Goal: Feedback & Contribution: Contribute content

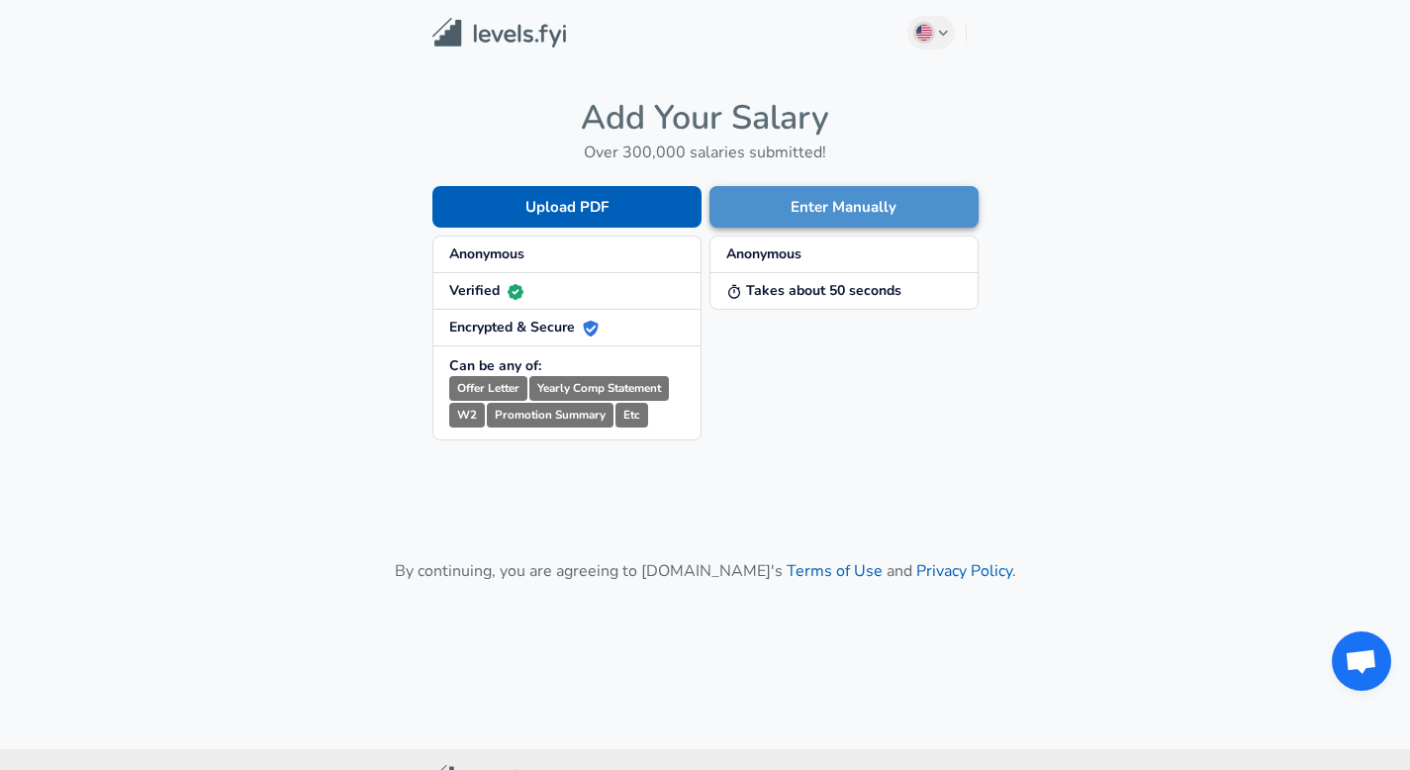
click at [814, 212] on button "Enter Manually" at bounding box center [844, 207] width 269 height 42
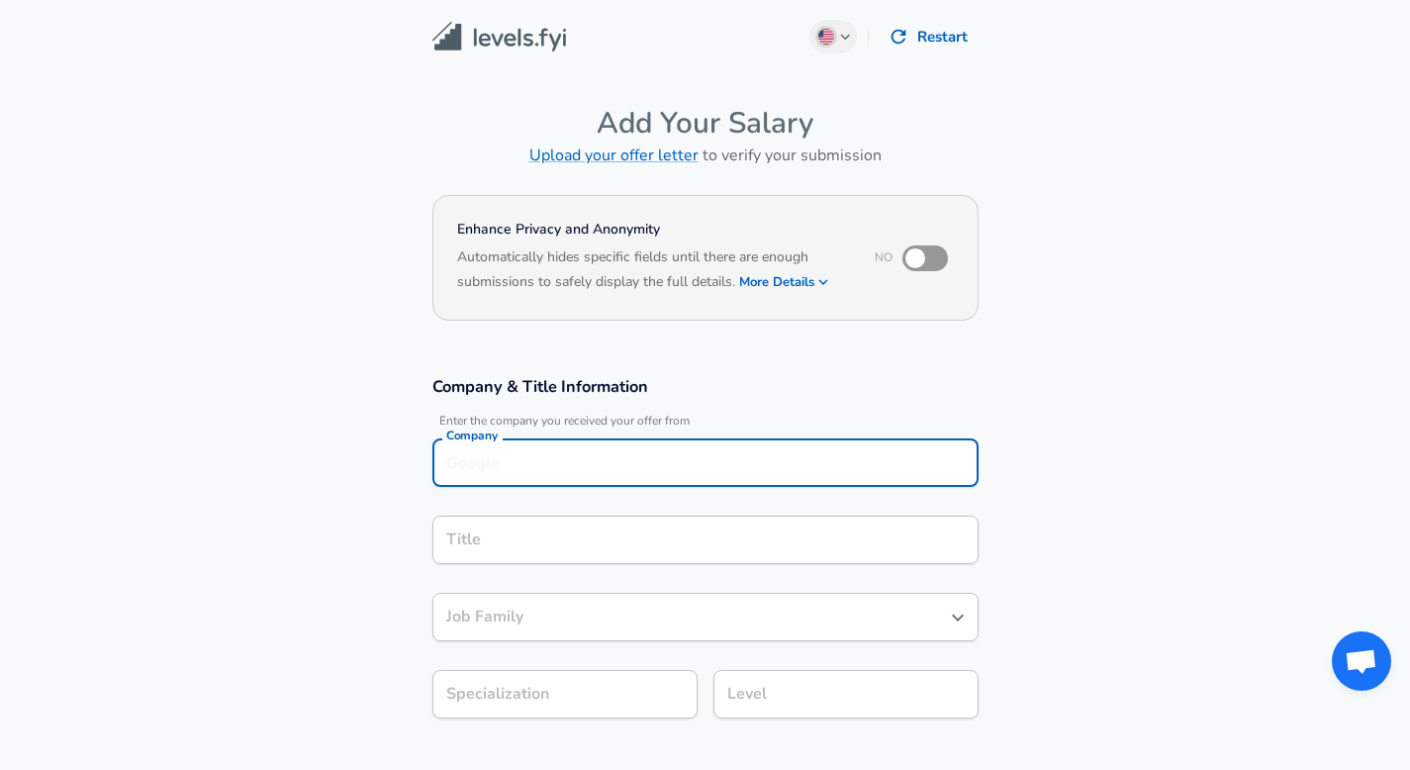
scroll to position [20, 0]
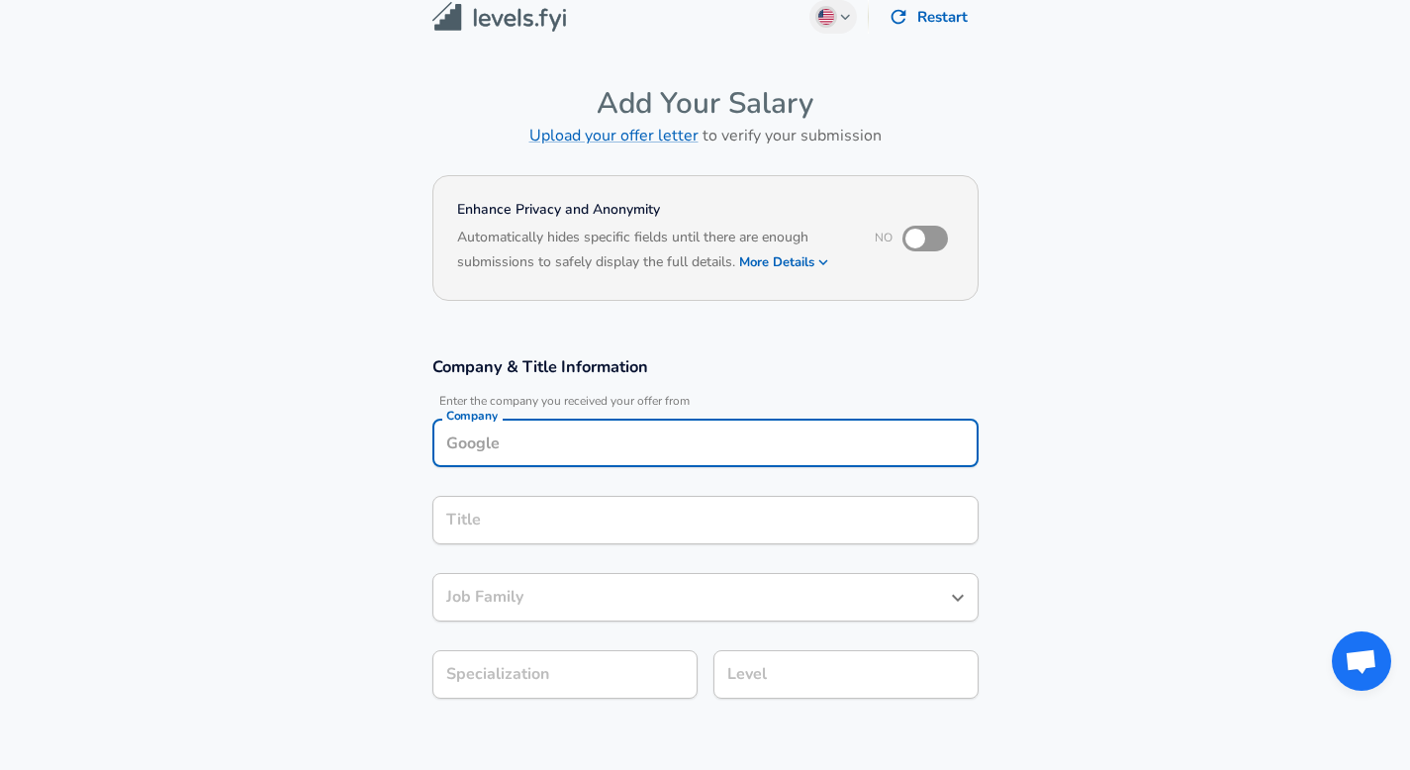
click at [636, 463] on div "Company" at bounding box center [705, 443] width 546 height 48
click at [576, 495] on span "Worldwide" at bounding box center [542, 490] width 70 height 20
type input "GEP Worldwide"
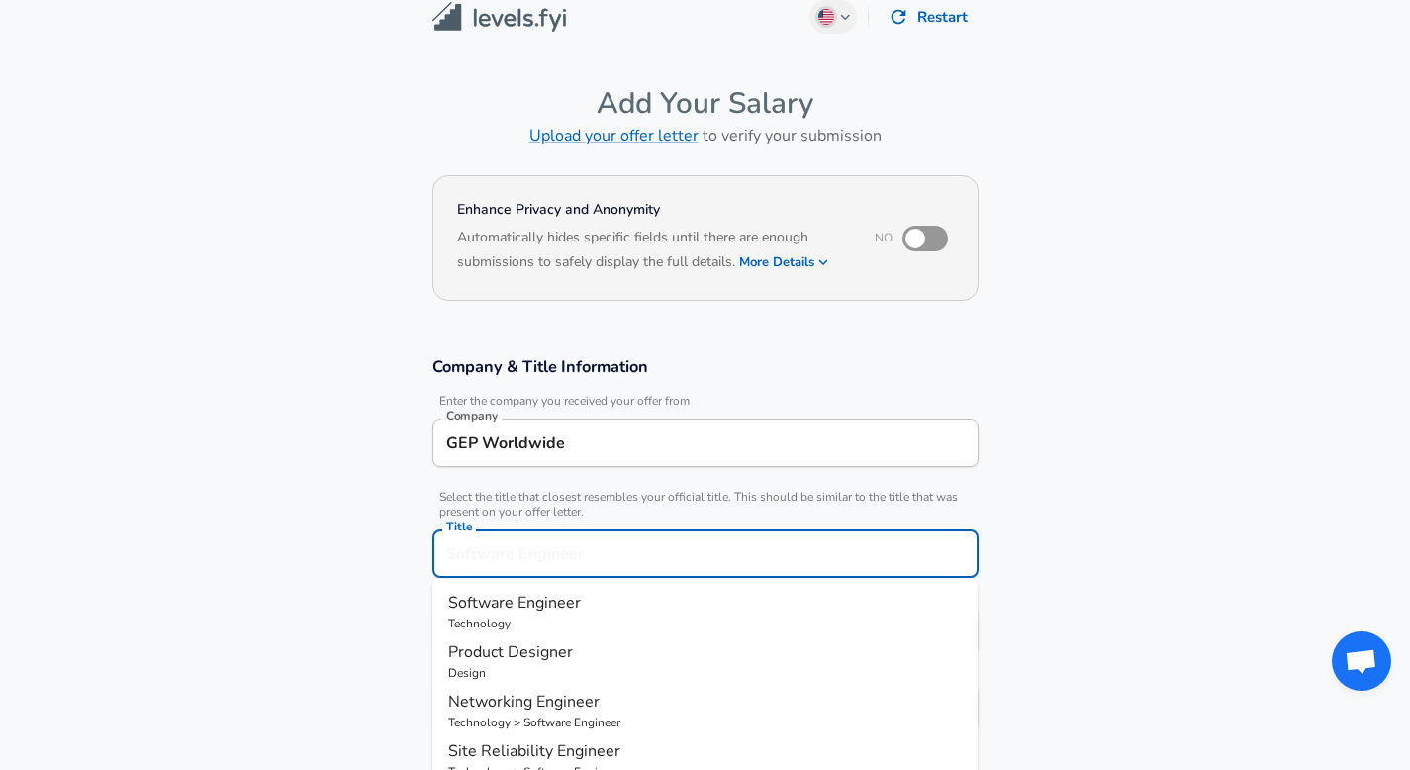
scroll to position [59, 0]
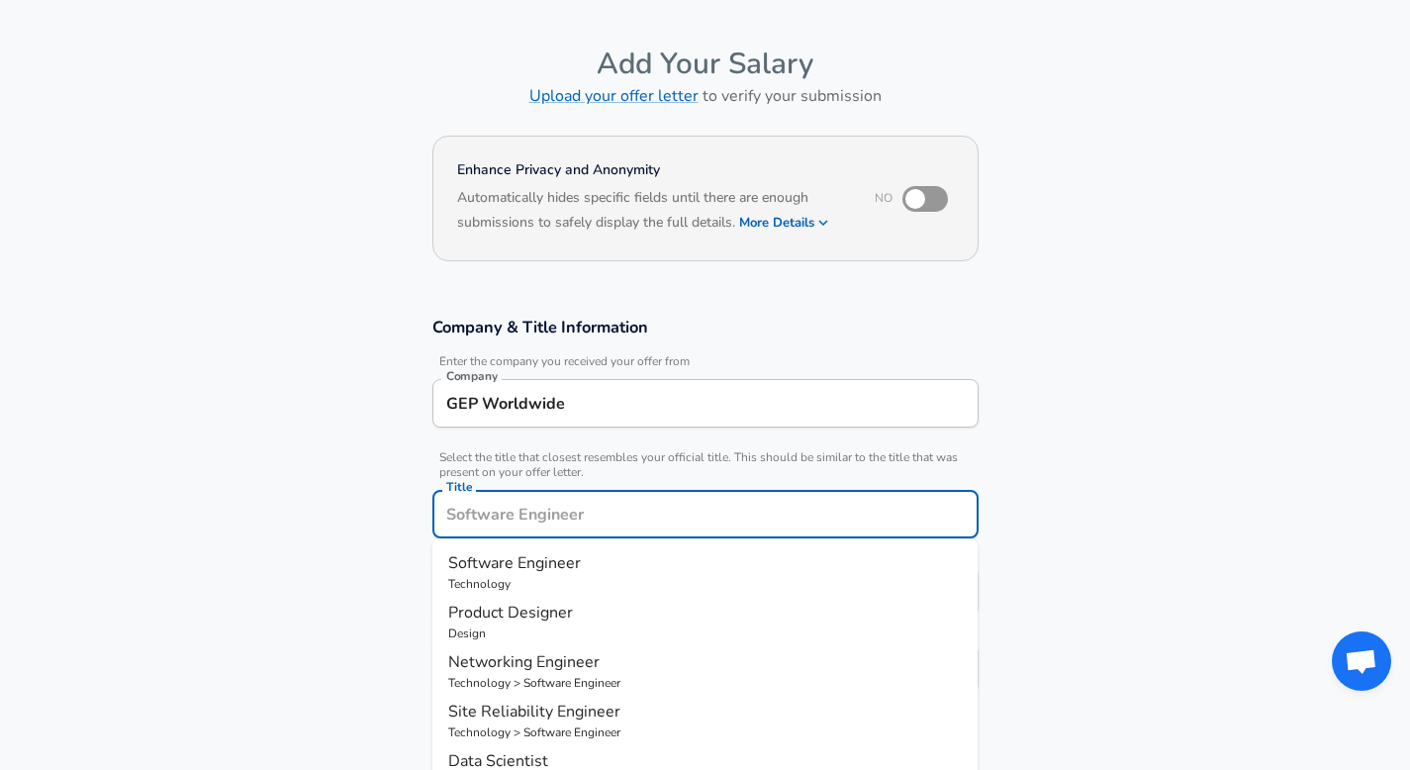
click at [540, 519] on input "Title" at bounding box center [705, 514] width 528 height 31
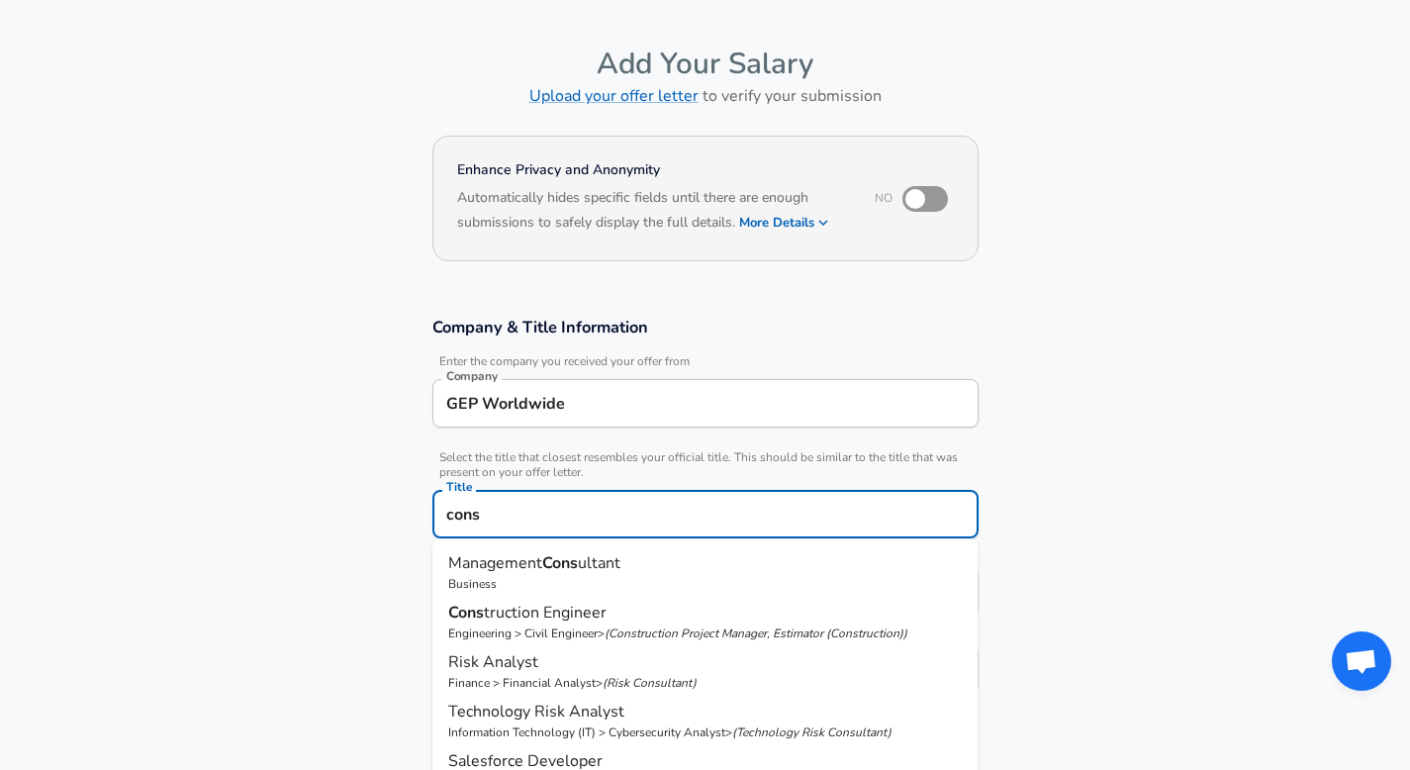
click at [565, 572] on strong "Cons" at bounding box center [560, 563] width 36 height 22
type input "Management Consultant"
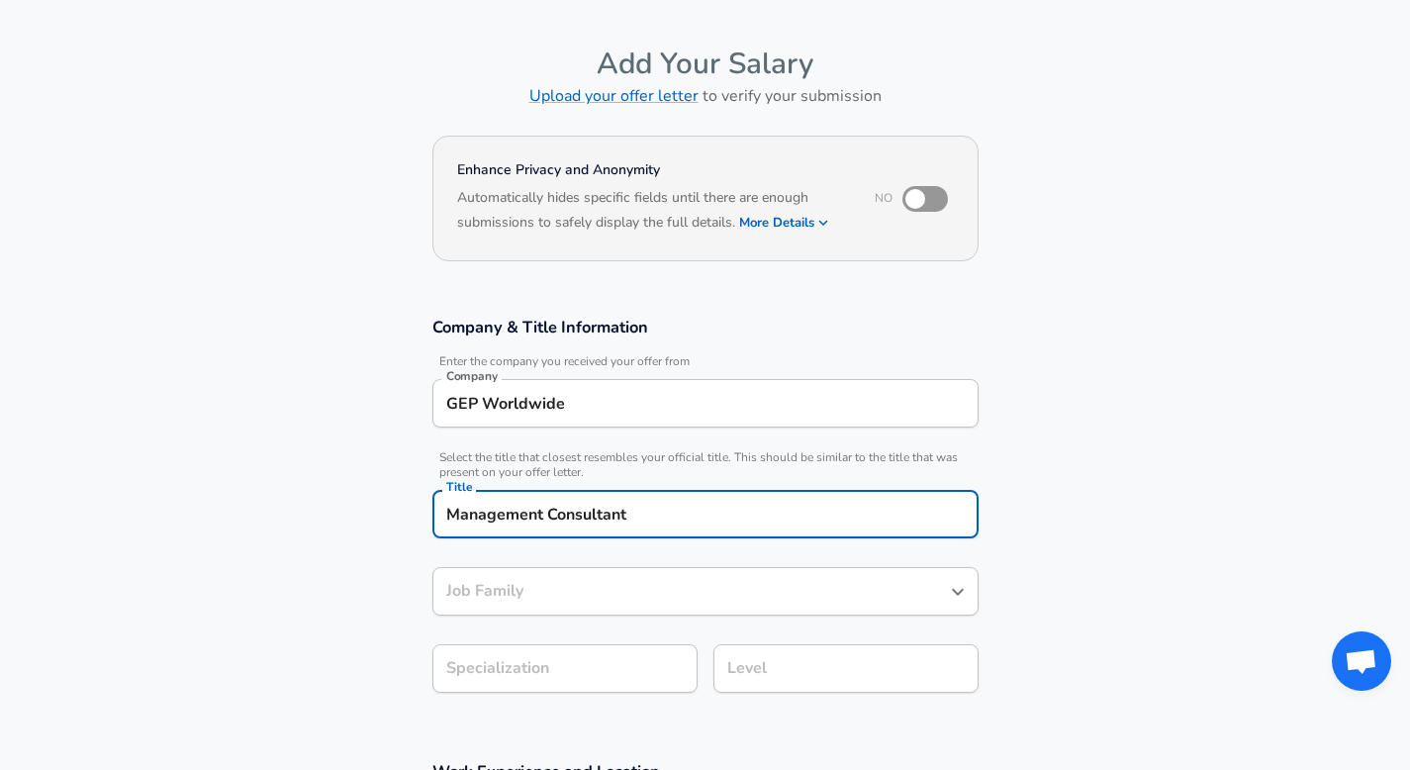
type input "Management Consultant"
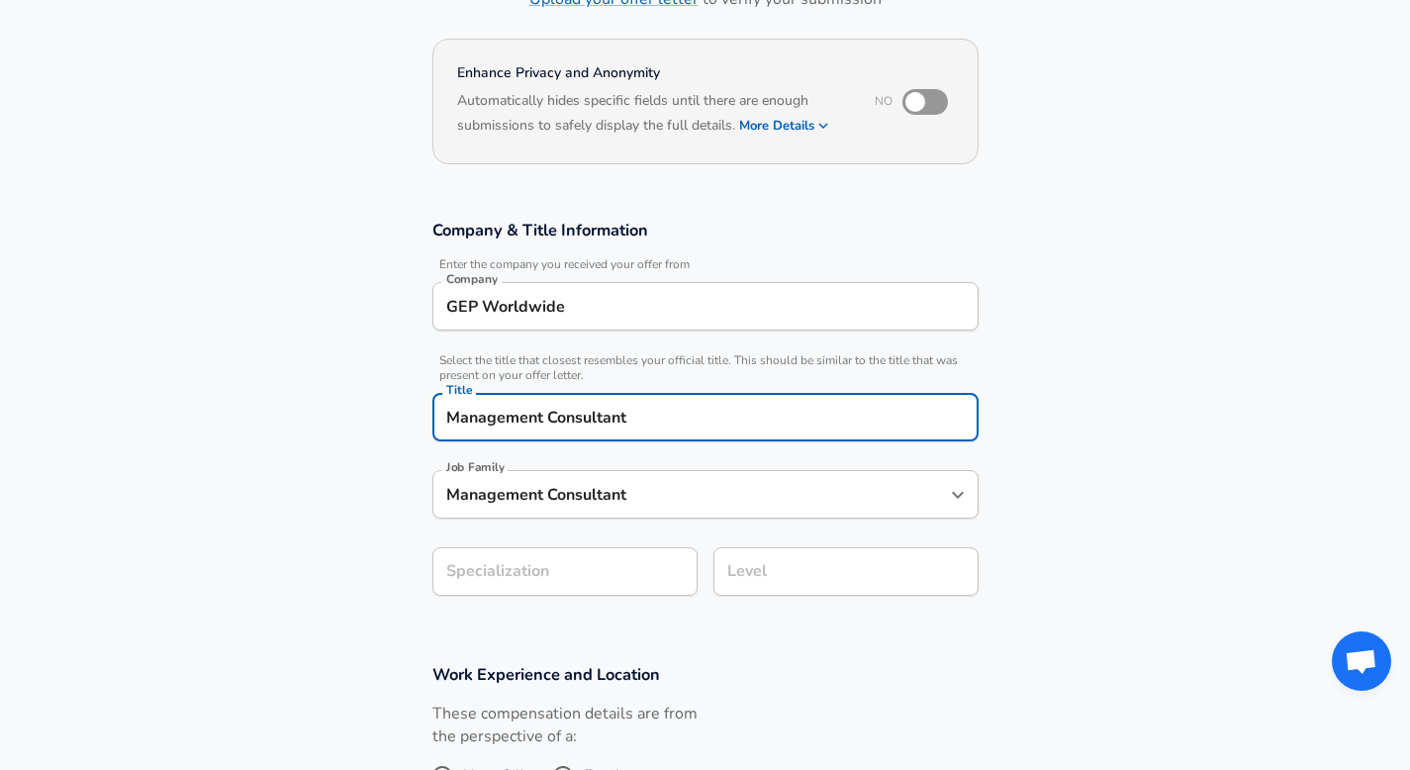
type input "Management Consultant"
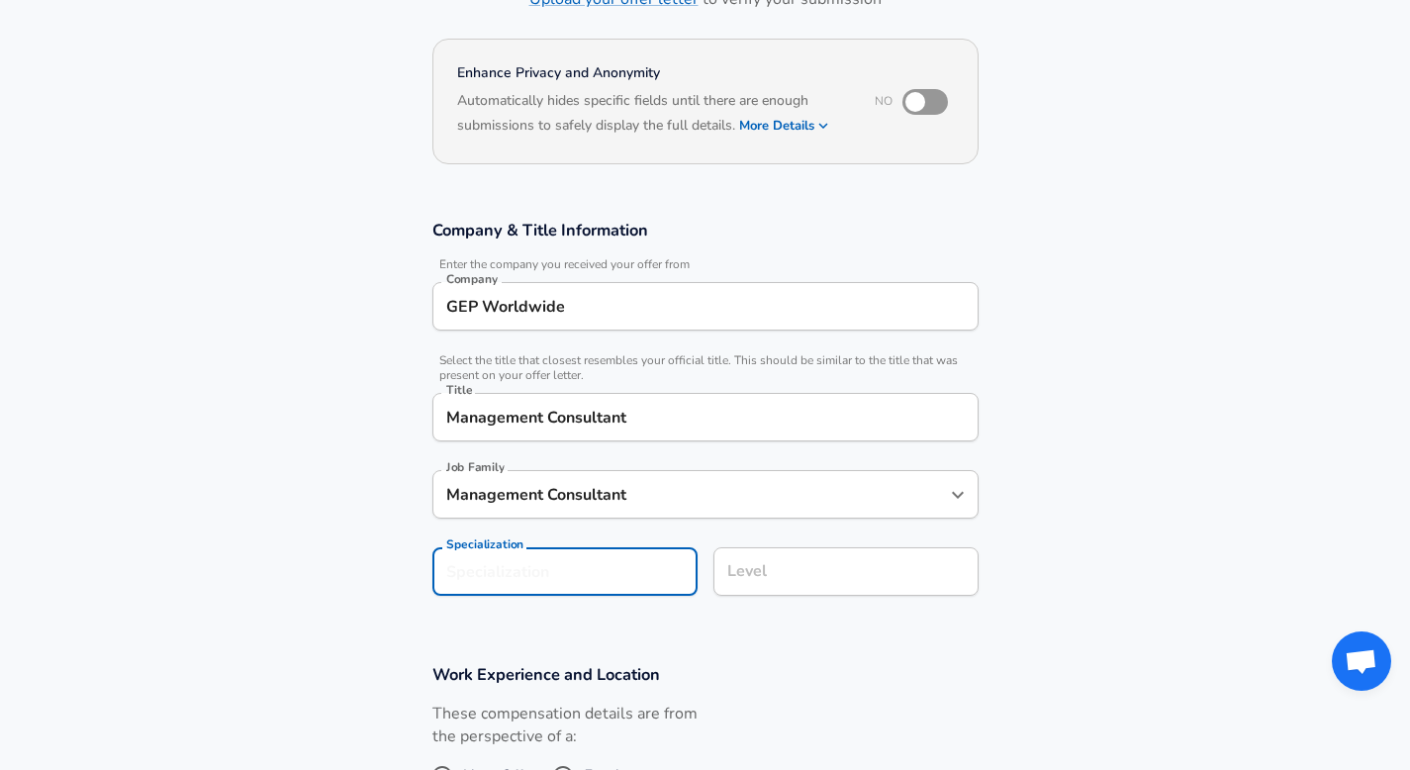
scroll to position [216, 0]
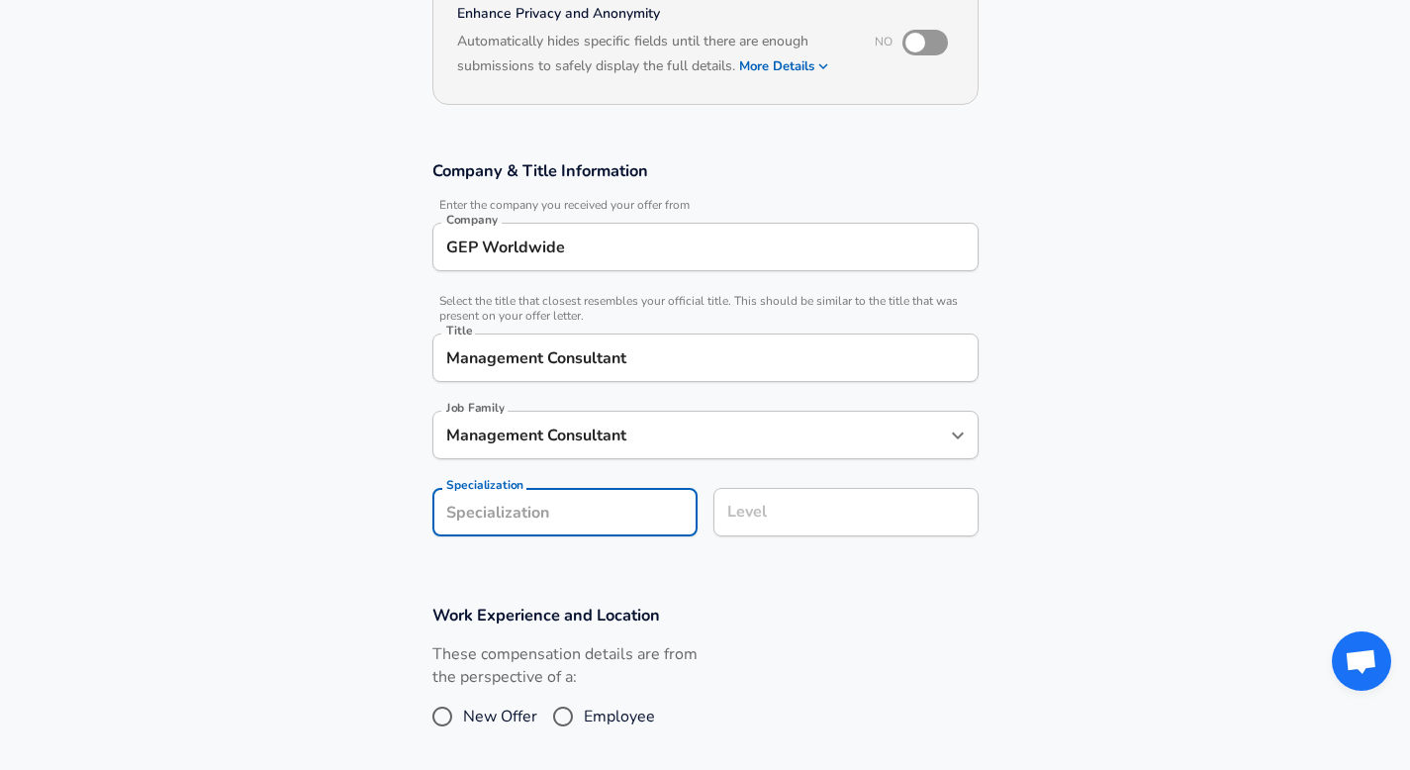
click at [595, 572] on section "Company & Title Information Enter the company you received your offer from Comp…" at bounding box center [705, 359] width 1410 height 444
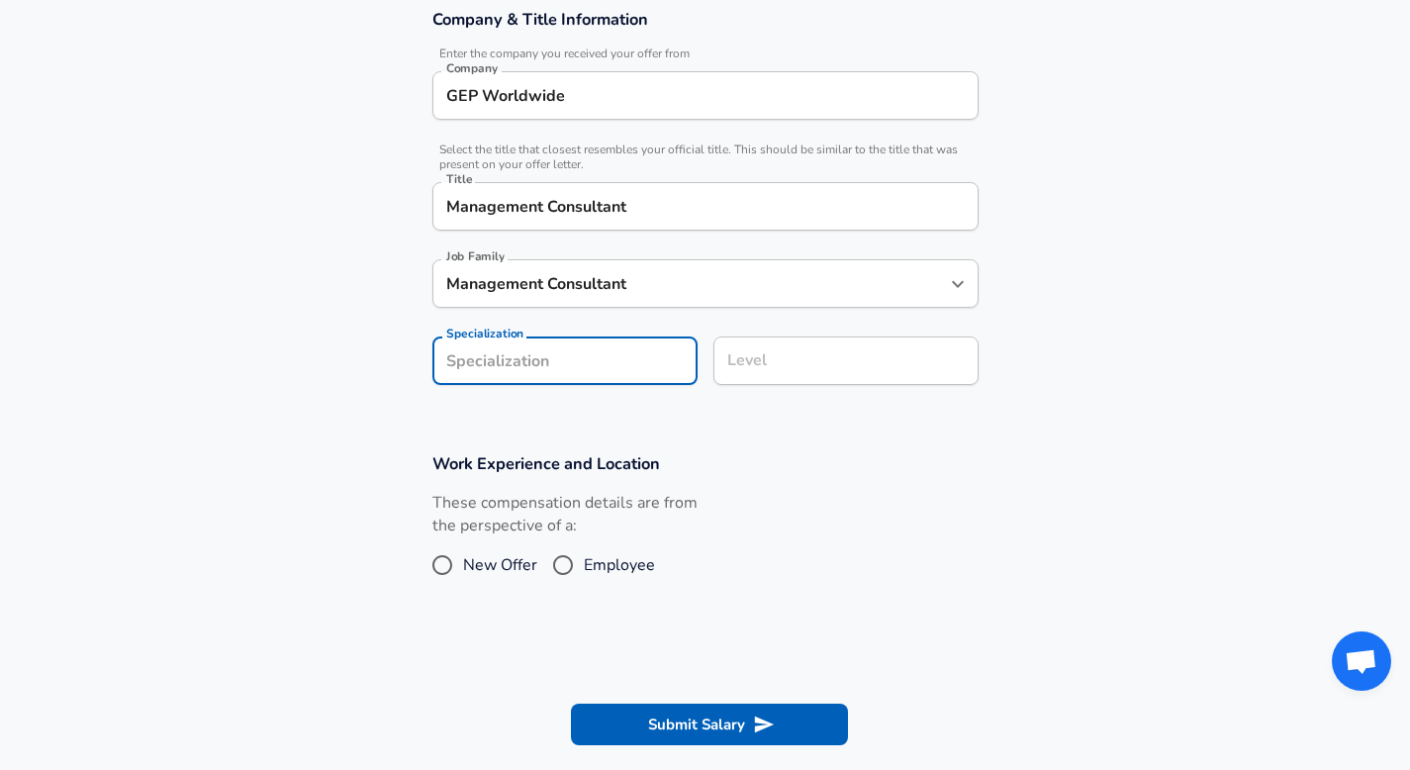
scroll to position [374, 0]
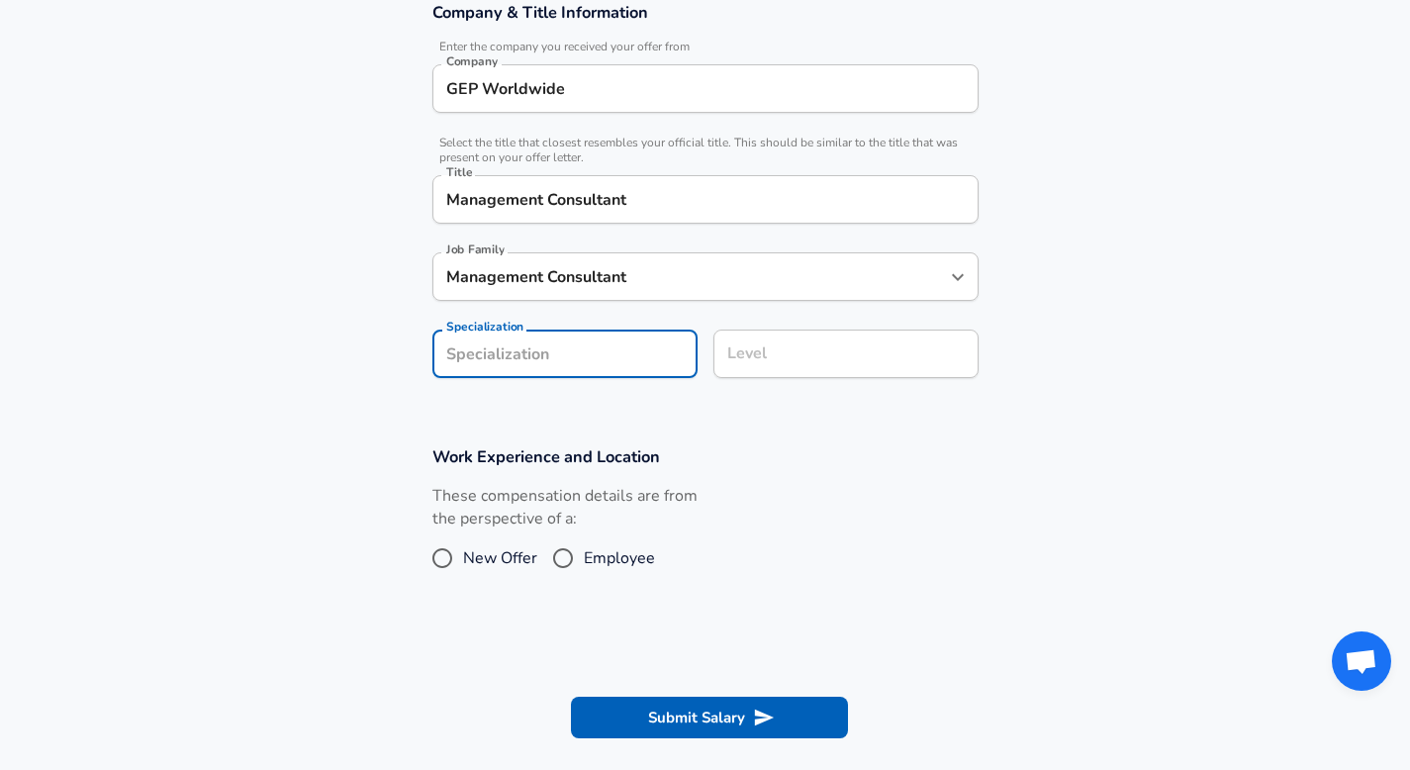
click at [558, 557] on input "Employee" at bounding box center [563, 558] width 42 height 32
radio input "true"
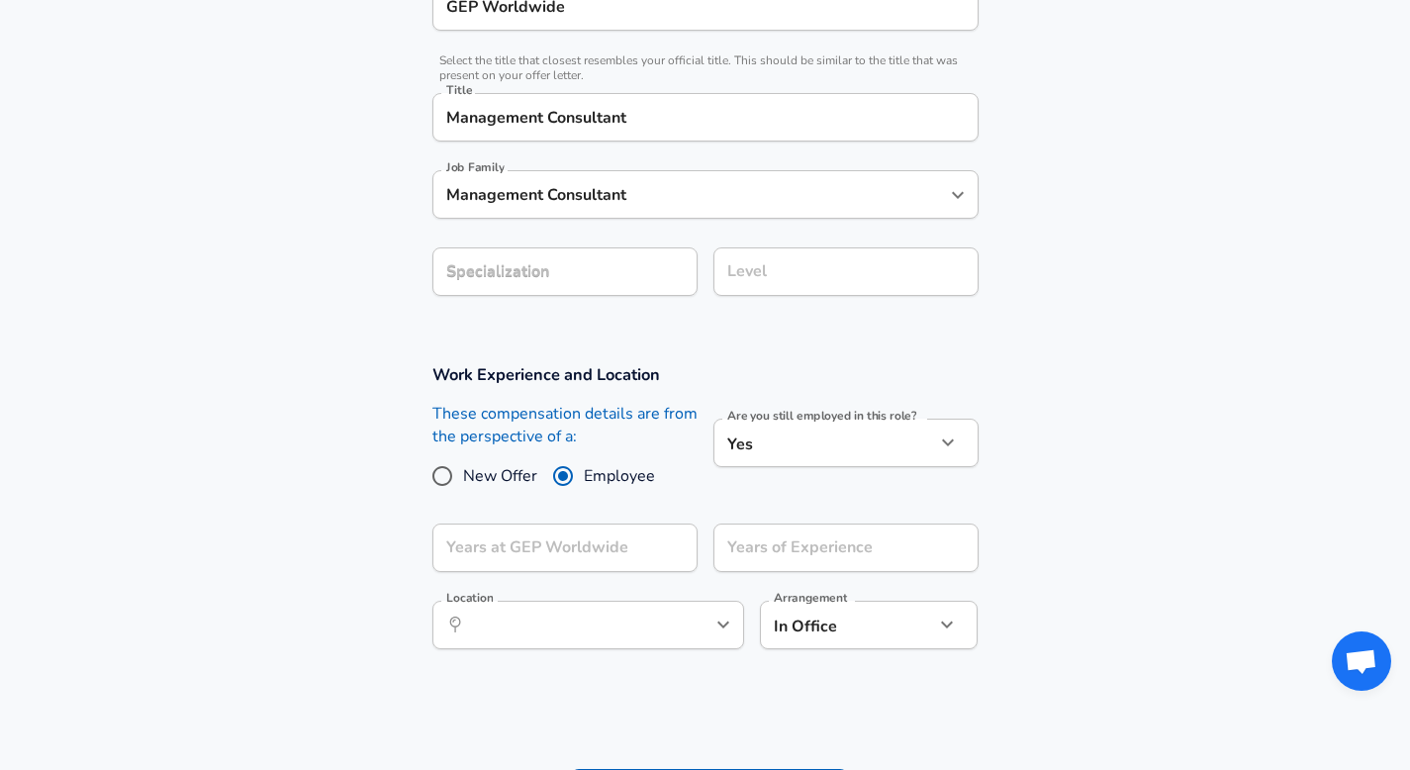
scroll to position [478, 0]
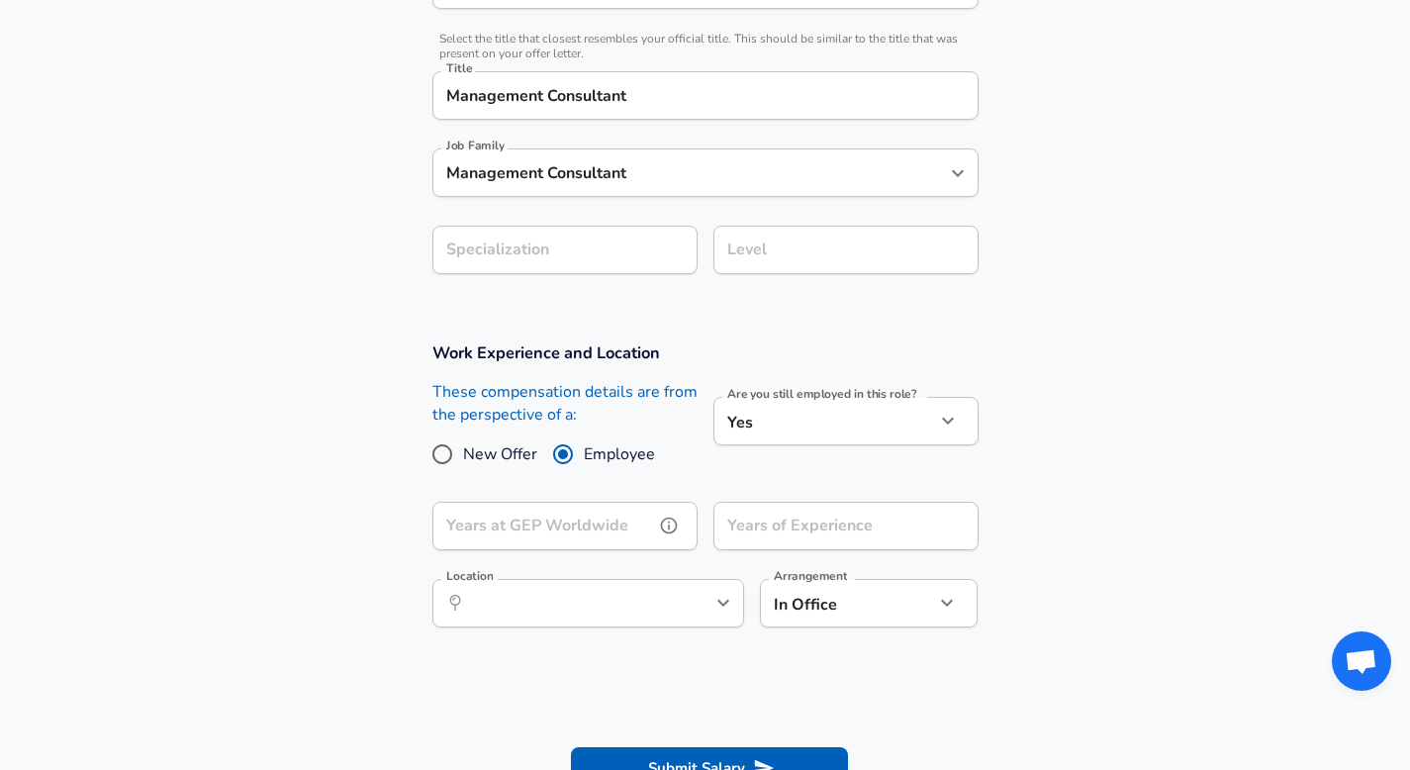
click at [589, 530] on input "Years at GEP Worldwide" at bounding box center [543, 526] width 222 height 48
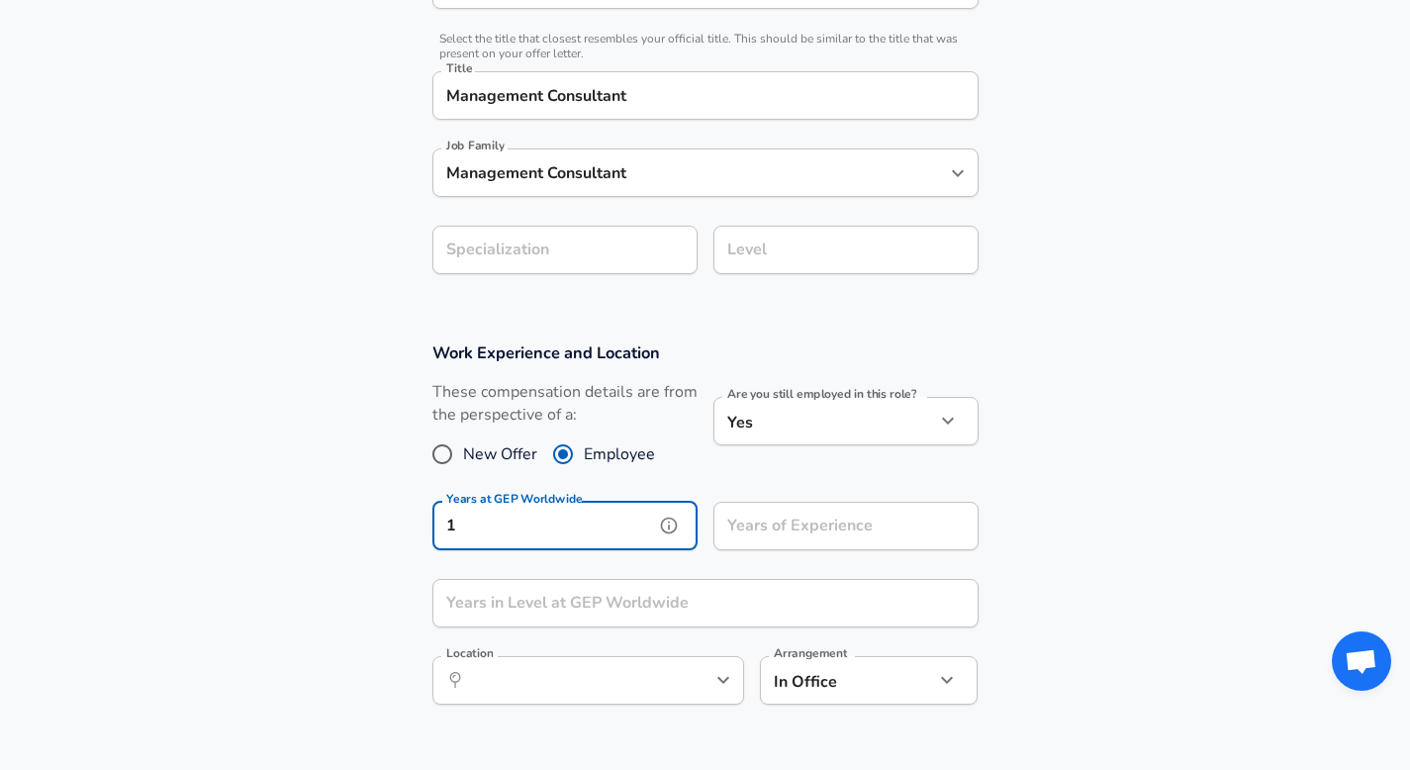
type input "1"
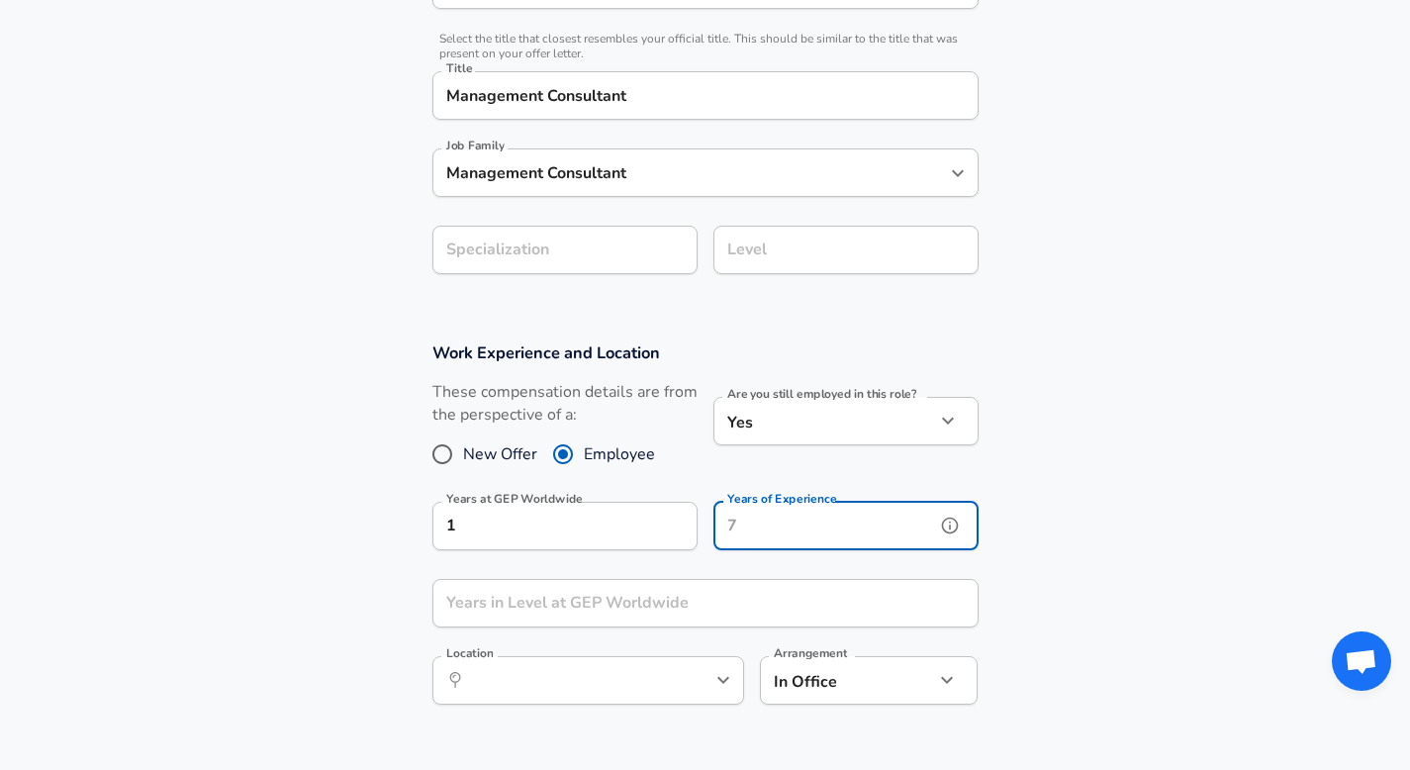
click at [862, 527] on input "Years of Experience" at bounding box center [825, 526] width 222 height 48
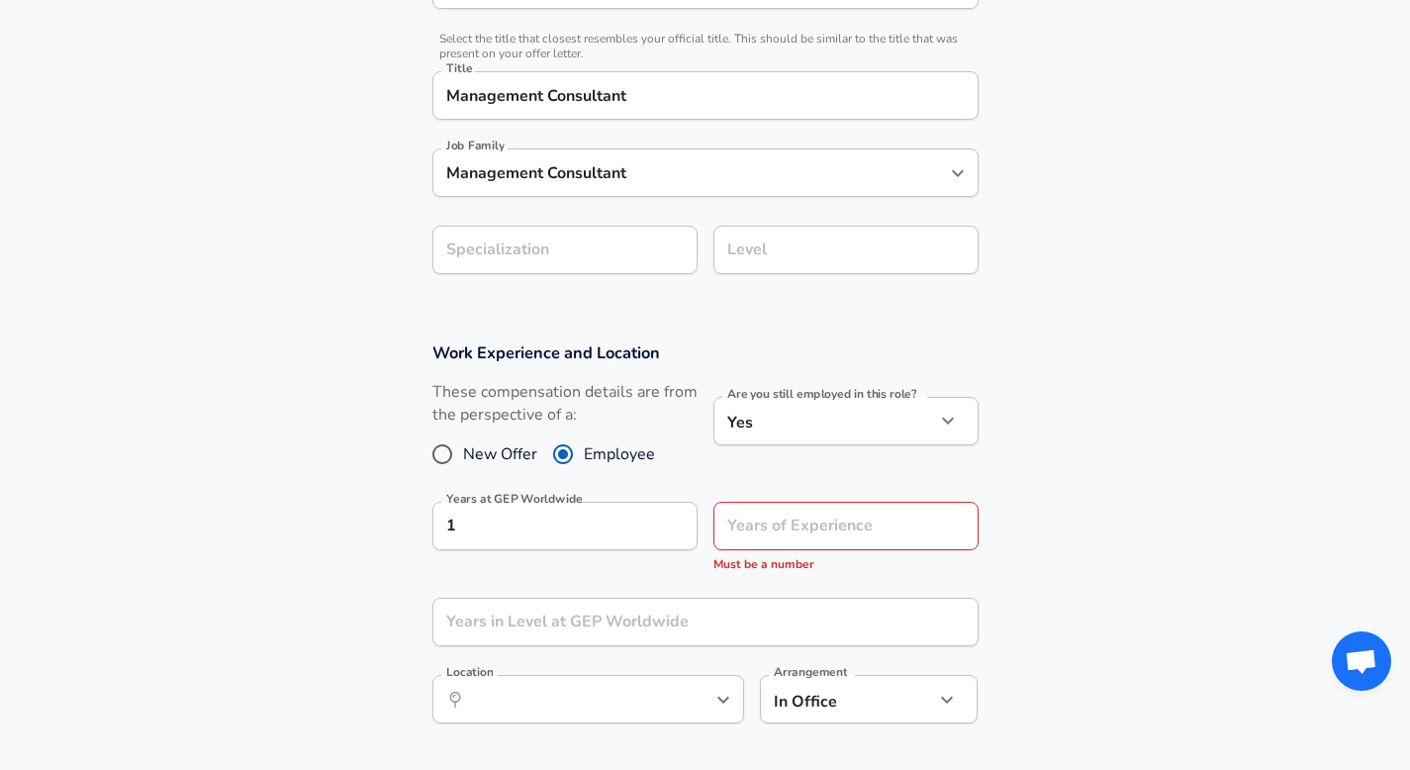
click at [1084, 510] on section "Work Experience and Location These compensation details are from the perspectiv…" at bounding box center [705, 543] width 1410 height 449
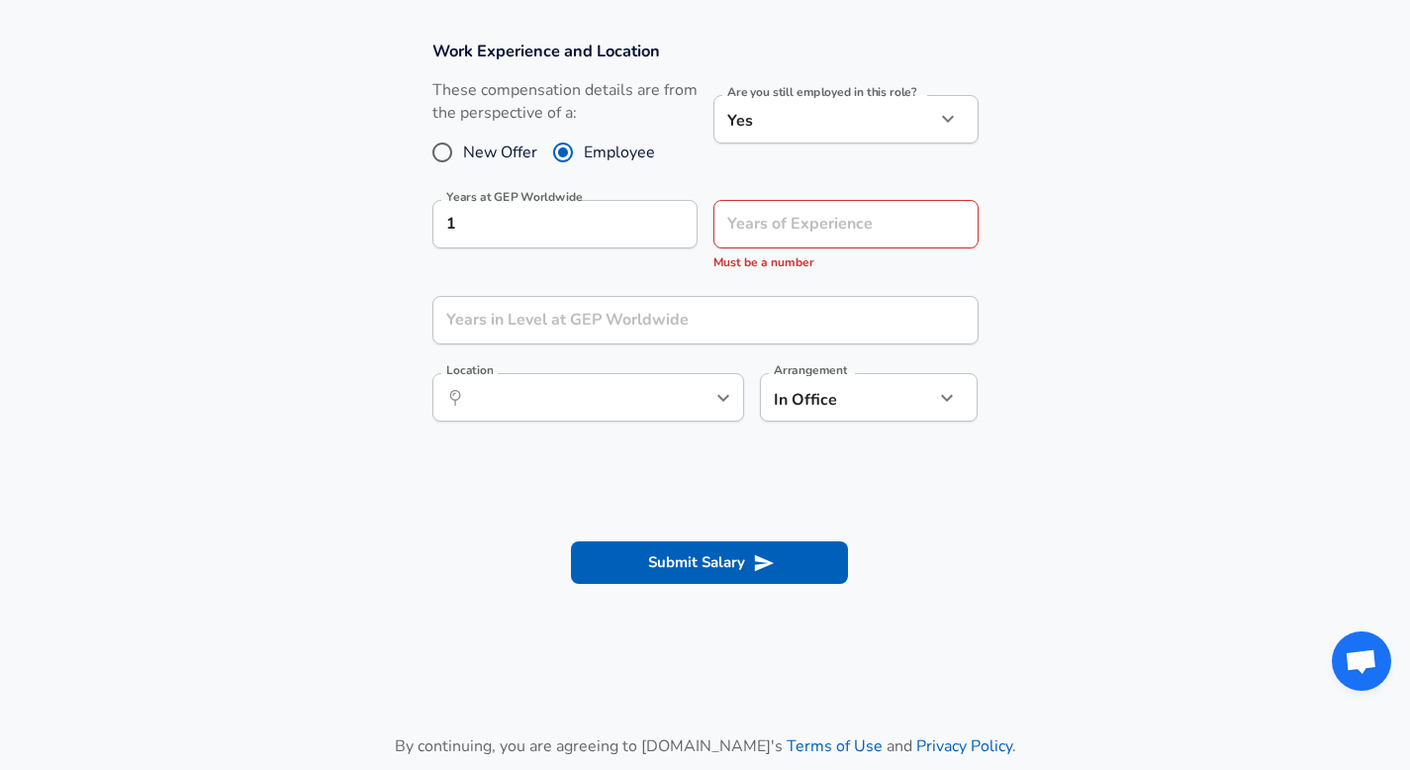
scroll to position [821, 0]
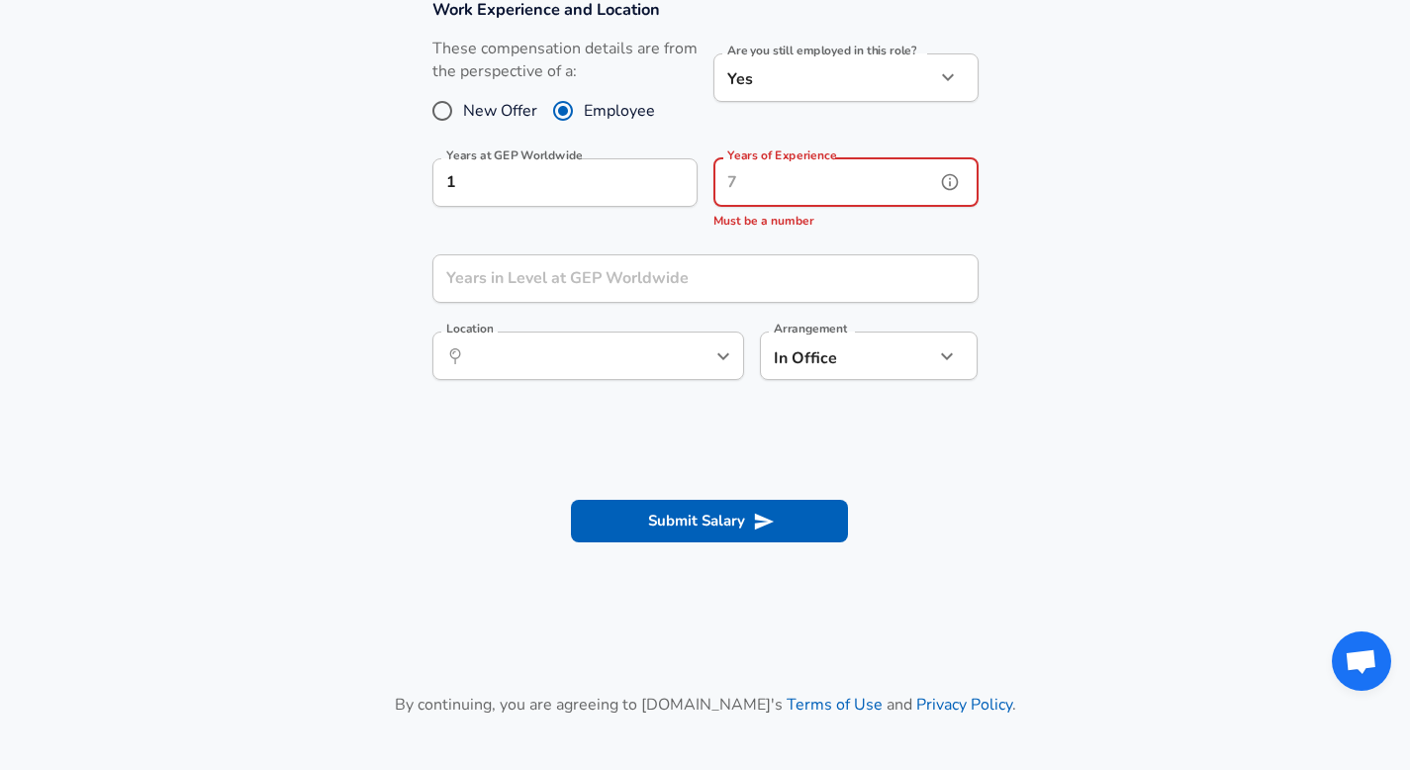
click at [761, 190] on input "Years of Experience" at bounding box center [825, 182] width 222 height 48
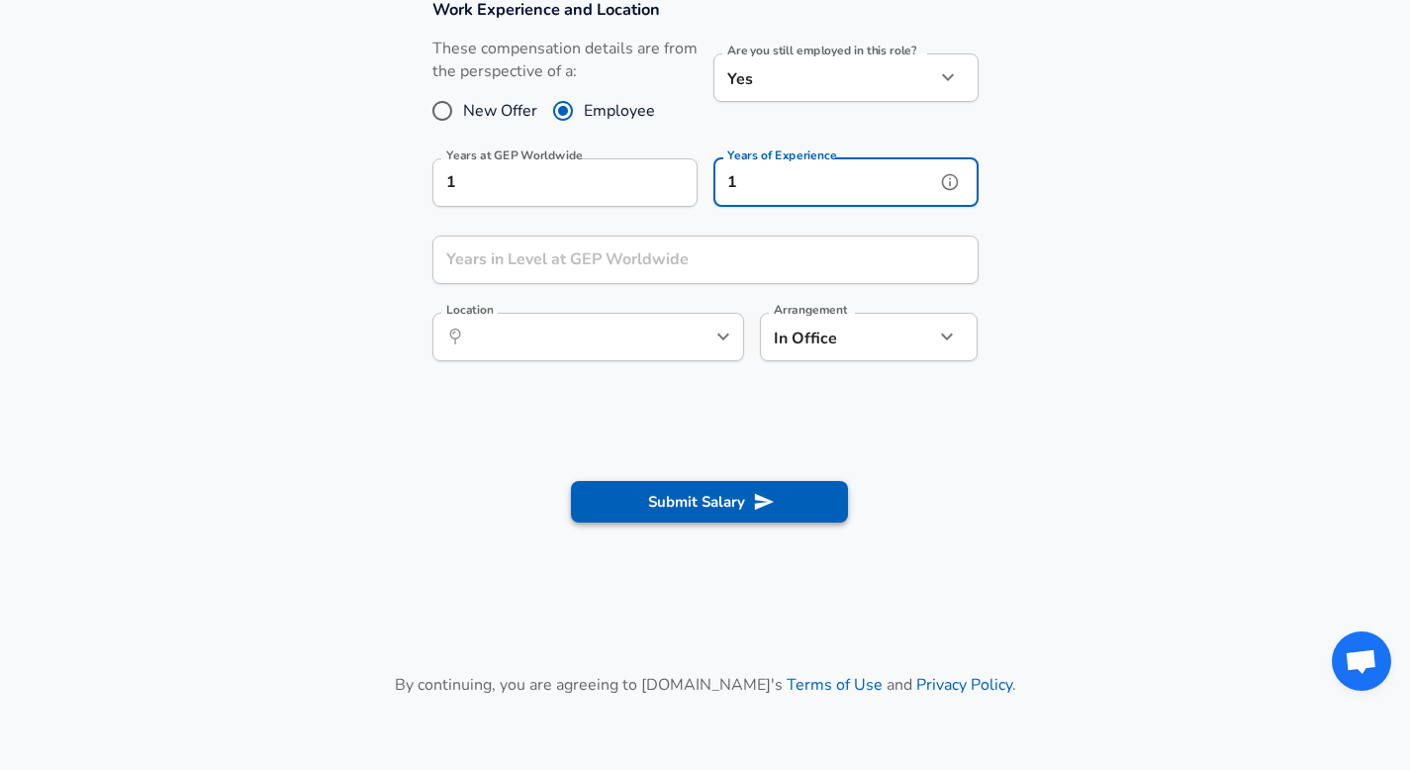
type input "1"
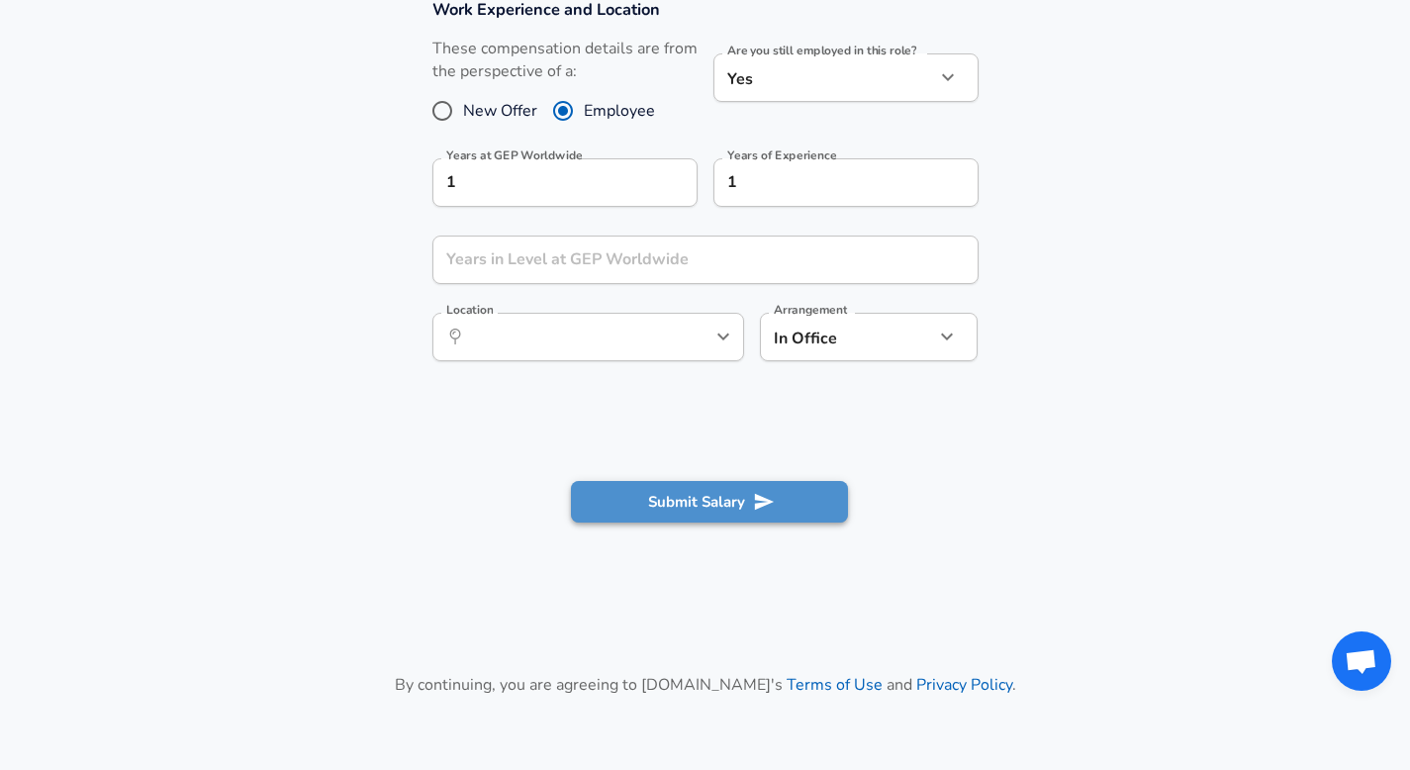
click at [741, 502] on button "Submit Salary" at bounding box center [709, 502] width 277 height 42
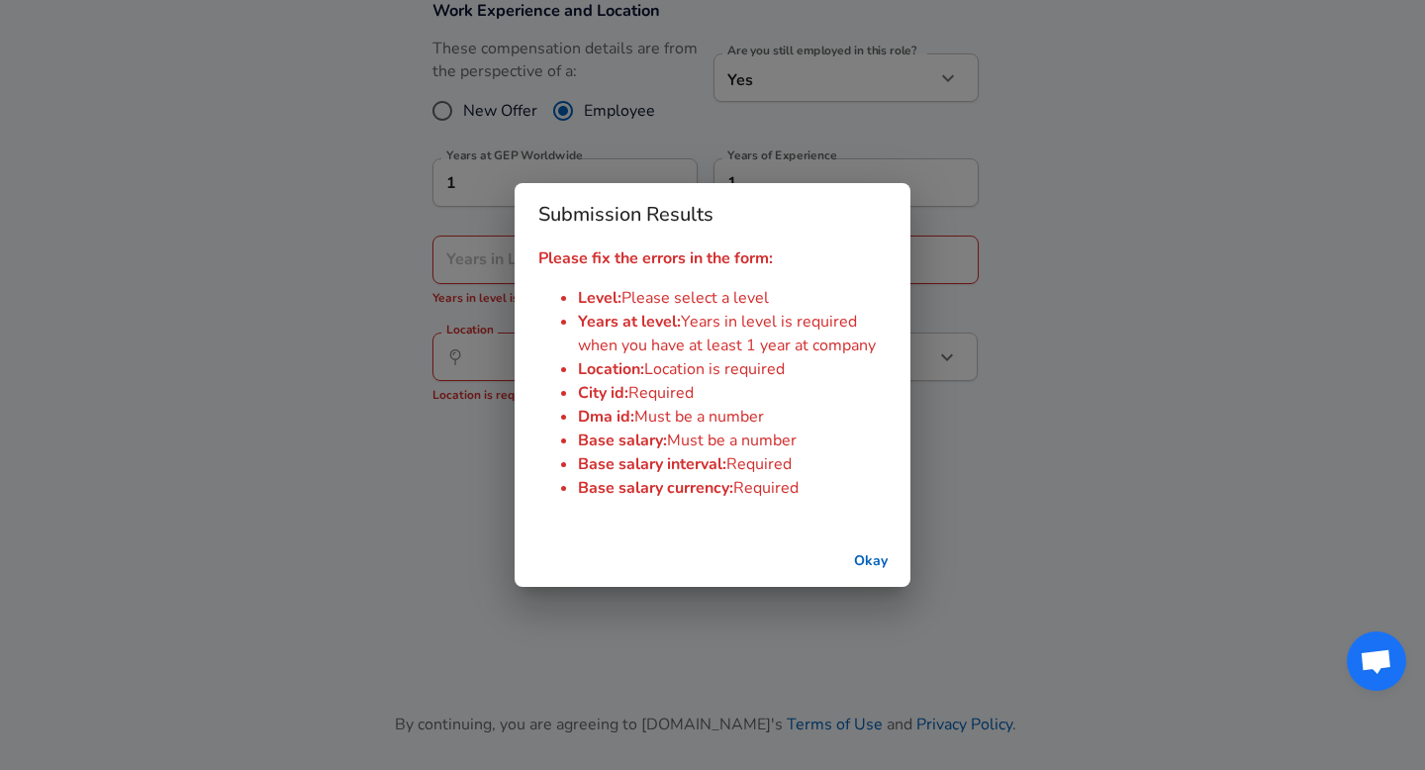
click at [868, 567] on button "Okay" at bounding box center [870, 561] width 63 height 37
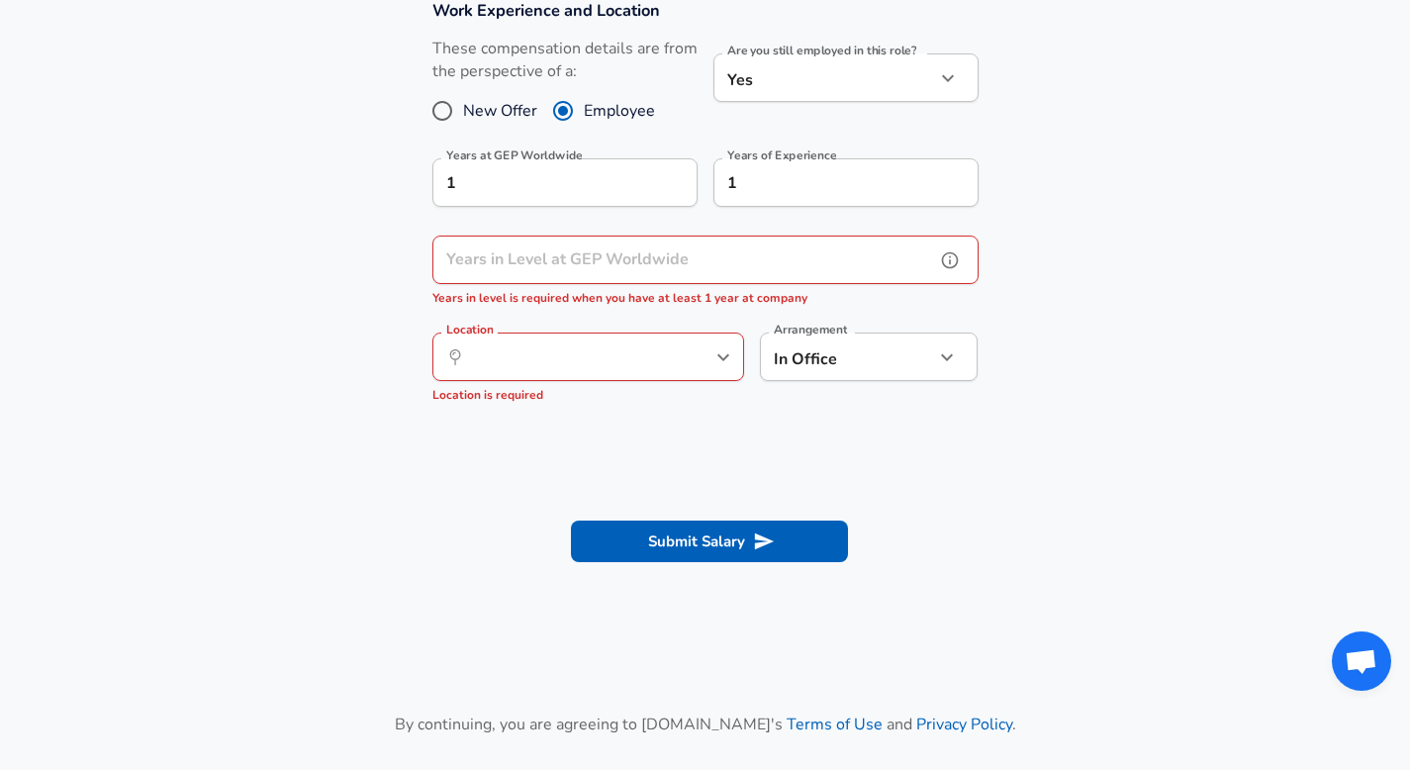
click at [646, 268] on input "Years in Level at GEP Worldwide" at bounding box center [683, 260] width 503 height 48
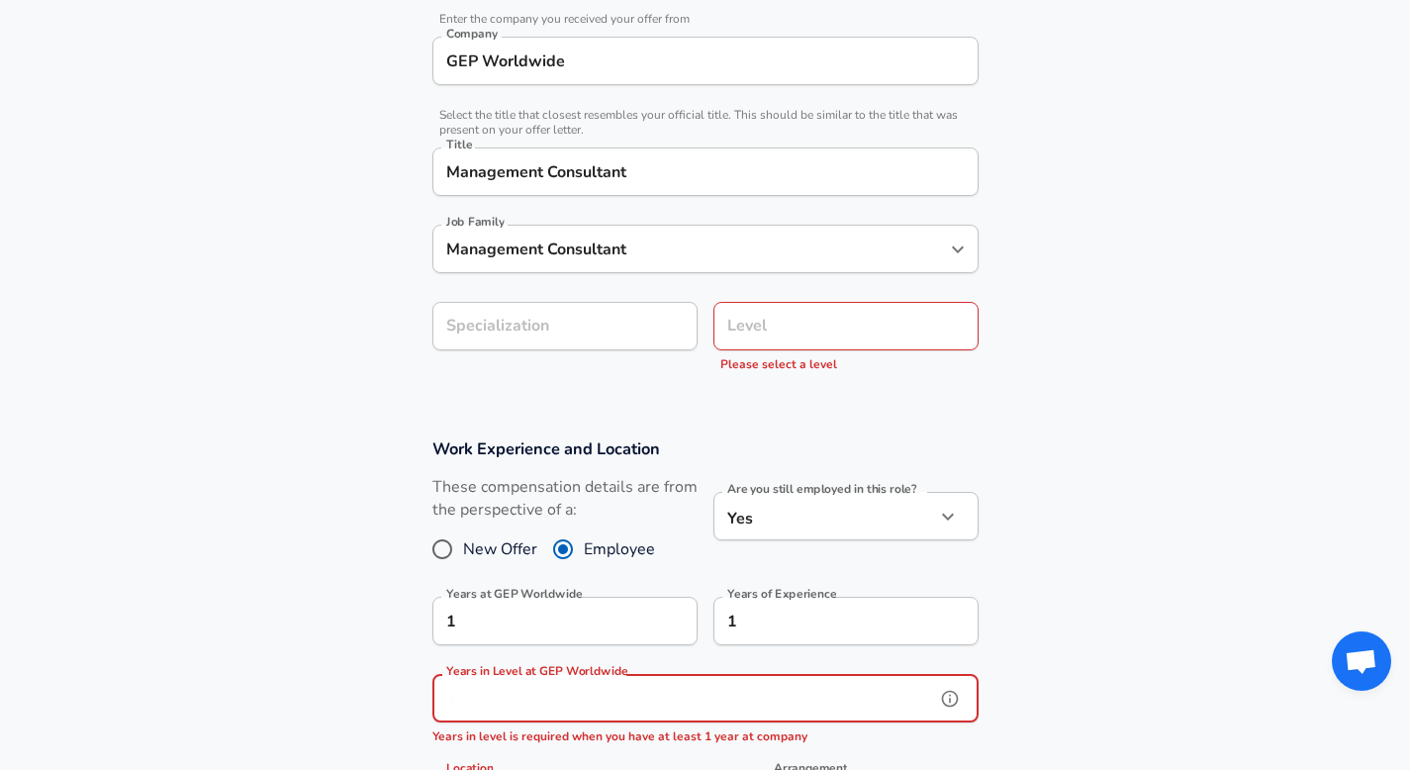
scroll to position [0, 0]
